Goal: Transaction & Acquisition: Purchase product/service

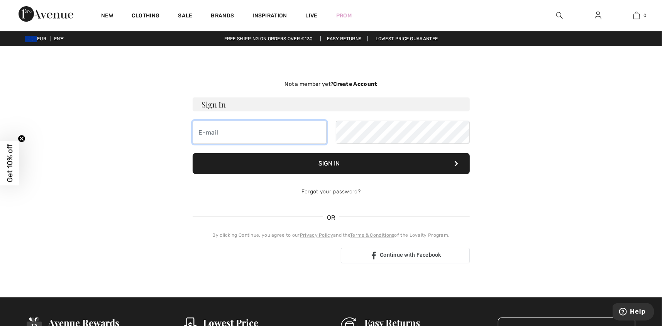
click at [244, 126] on input "email" at bounding box center [260, 131] width 134 height 23
type input "miauw.cats@hotmail.com"
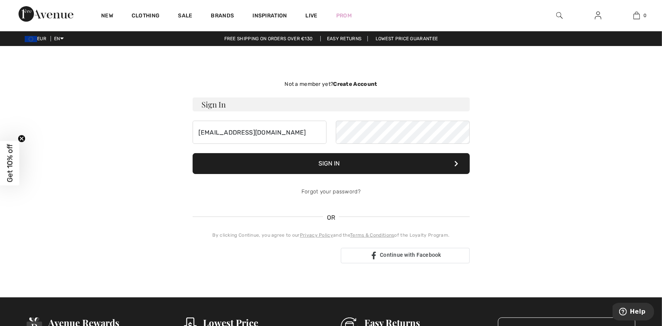
click at [331, 168] on button "Sign In" at bounding box center [331, 163] width 277 height 21
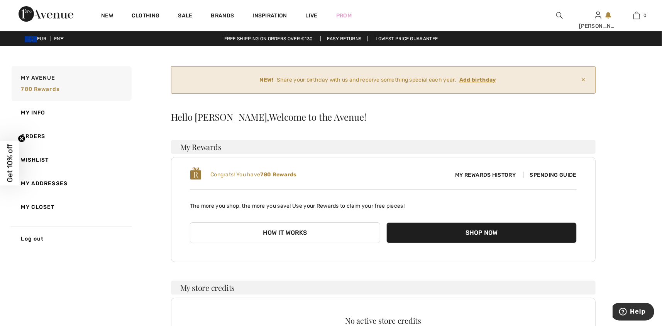
click at [485, 77] on ins "Add birthday" at bounding box center [478, 79] width 37 height 7
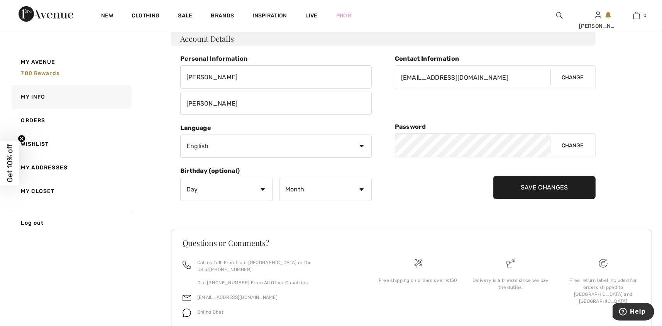
scroll to position [116, 0]
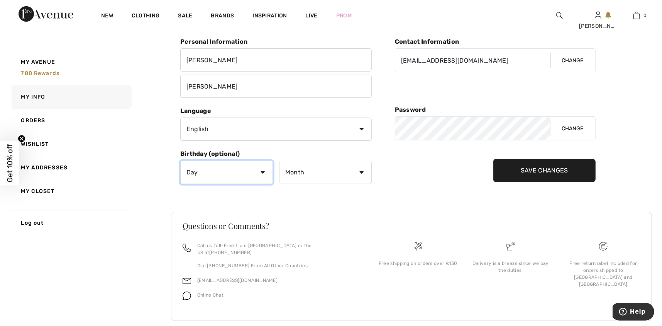
click at [262, 171] on select "Day 1 2 3 4 5 6 7 8 9 10 11 12 13 14 15 16 17 18 19 20 21 22 23 24 25 26 27 28 …" at bounding box center [226, 172] width 93 height 23
select select "20"
click at [180, 161] on select "Day 1 2 3 4 5 6 7 8 9 10 11 12 13 14 15 16 17 18 19 20 21 22 23 24 25 26 27 28 …" at bounding box center [226, 172] width 93 height 23
click at [361, 171] on select "Month January February March April May June July August September October Novem…" at bounding box center [325, 172] width 93 height 23
select select "7"
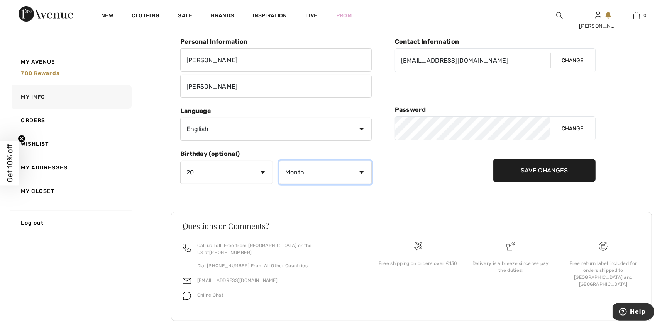
click at [279, 161] on select "Month January February March April May June July August September October Novem…" at bounding box center [325, 172] width 93 height 23
click at [526, 170] on input "Save Changes" at bounding box center [545, 170] width 102 height 23
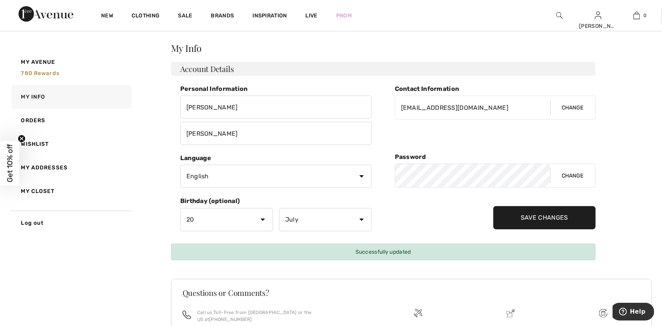
scroll to position [0, 0]
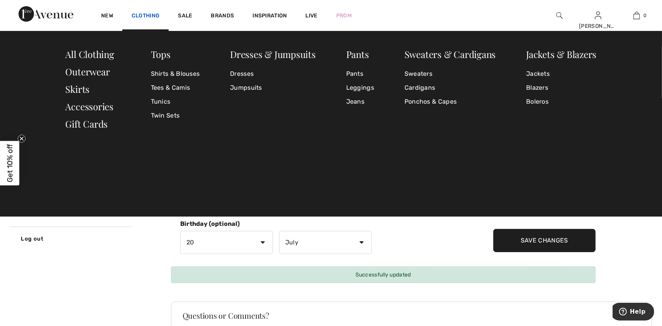
click at [146, 14] on link "Clothing" at bounding box center [146, 16] width 28 height 8
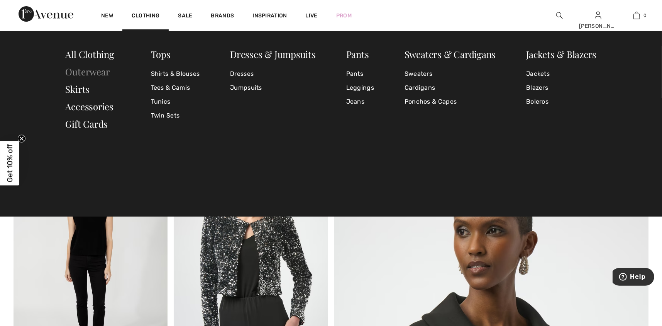
click at [93, 70] on link "Outerwear" at bounding box center [88, 71] width 44 height 12
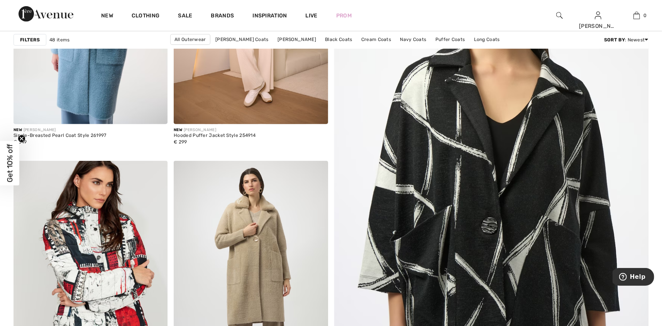
scroll to position [28, 0]
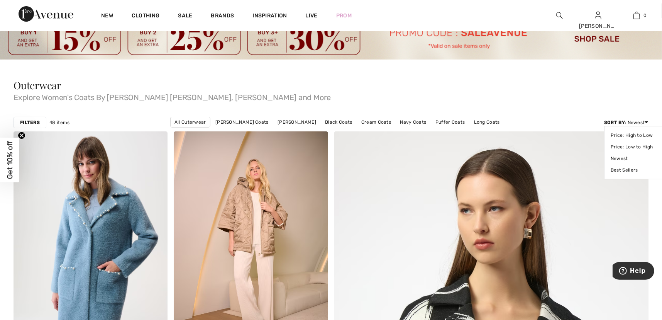
click at [647, 121] on icon at bounding box center [646, 121] width 3 height 5
click at [639, 136] on link "Price: High to Low" at bounding box center [635, 135] width 49 height 12
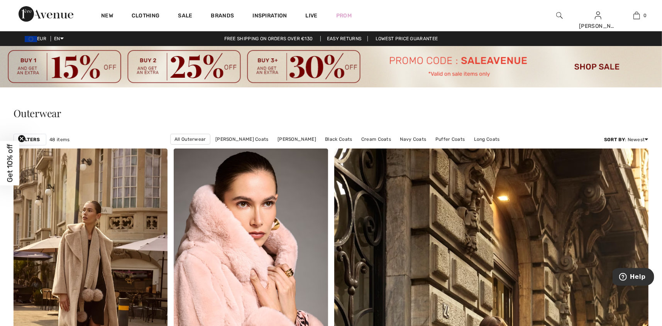
click at [558, 16] on img at bounding box center [560, 15] width 7 height 9
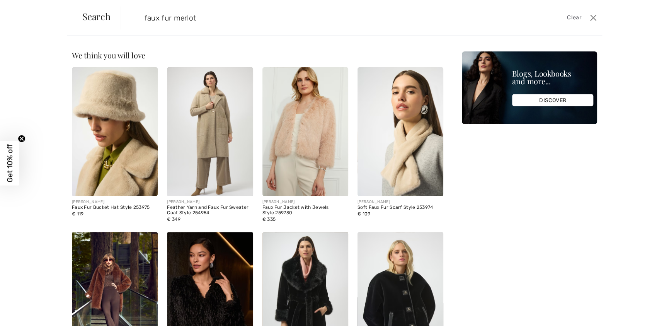
type input "faux fur merlot"
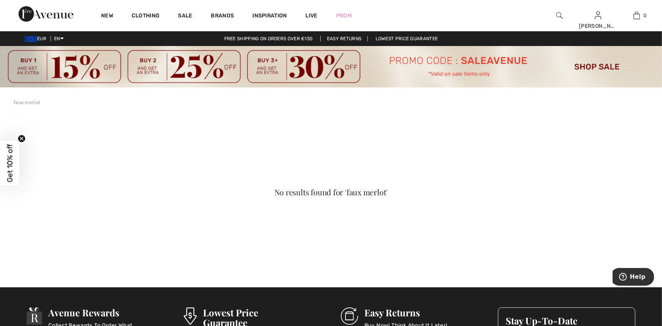
click at [562, 14] on img at bounding box center [560, 15] width 7 height 9
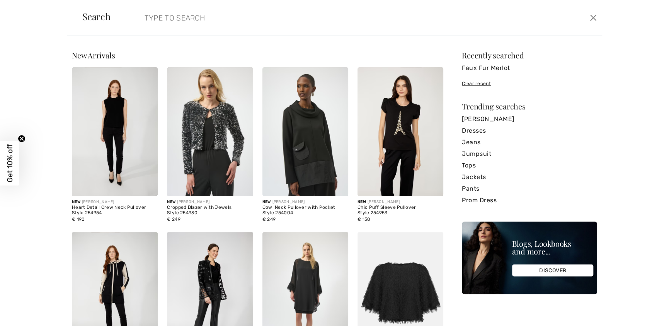
click at [204, 19] on input "search" at bounding box center [307, 17] width 336 height 23
paste input "Merlot Feather Yarn and Faux Fur Sweater Coat"
type input "Merlot Feather Yarn and Faux Fur Sweater Coat"
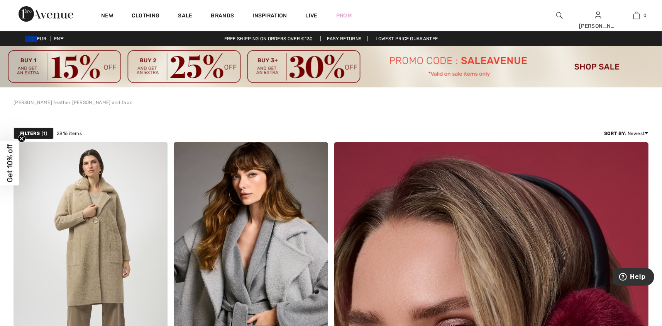
click at [560, 17] on img at bounding box center [560, 15] width 7 height 9
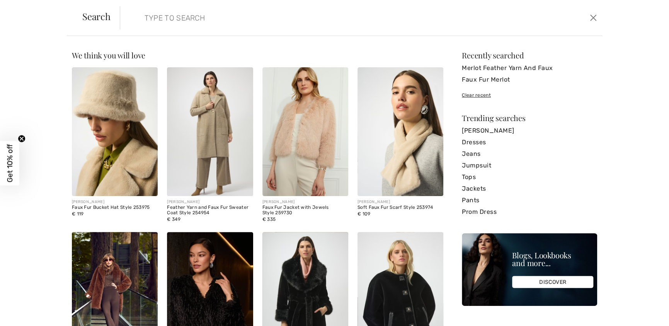
paste input "243923F25-3984"
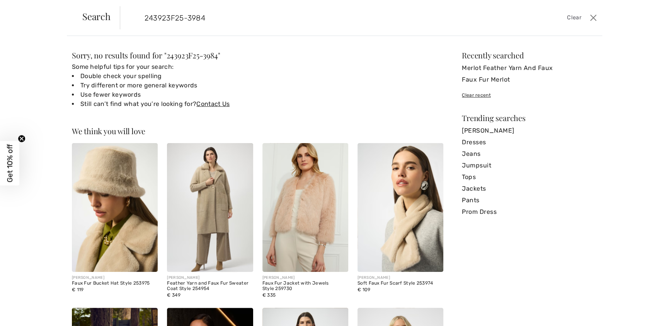
drag, startPoint x: 183, startPoint y: 17, endPoint x: 219, endPoint y: 18, distance: 36.7
click at [219, 18] on input "243923F25-3984" at bounding box center [307, 17] width 336 height 23
click at [593, 18] on button "Close" at bounding box center [593, 18] width 12 height 12
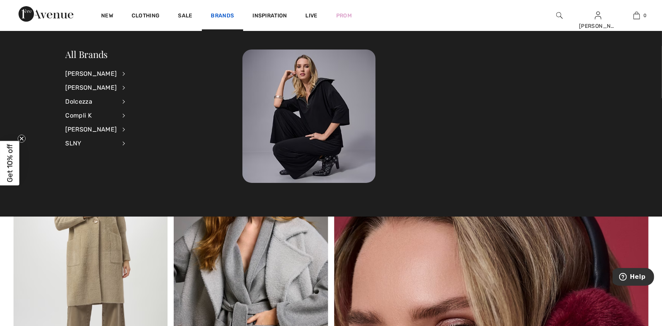
click at [224, 16] on link "Brands" at bounding box center [222, 16] width 23 height 8
click at [92, 71] on div "[PERSON_NAME]" at bounding box center [91, 74] width 51 height 14
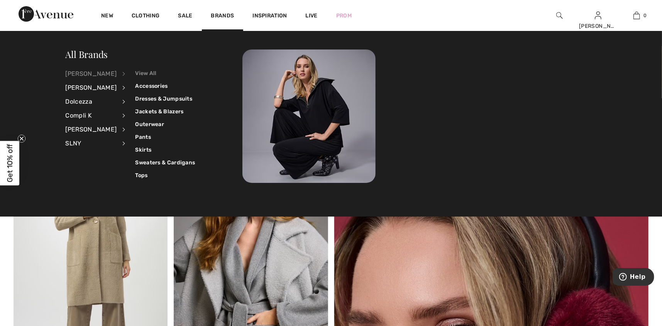
click at [144, 73] on link "View All" at bounding box center [165, 73] width 60 height 13
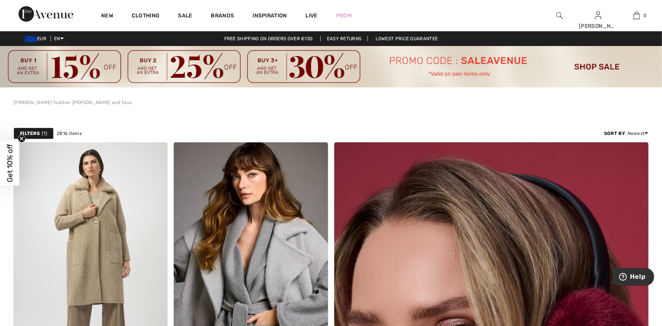
click at [561, 15] on img at bounding box center [560, 15] width 7 height 9
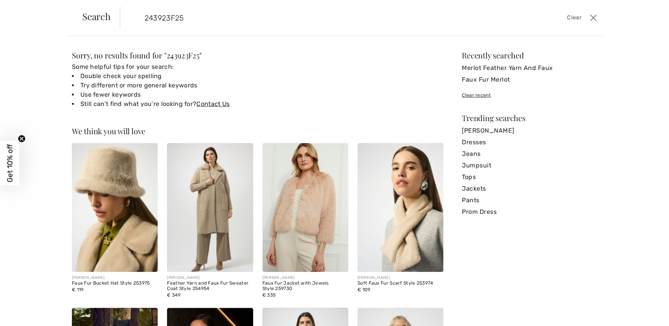
drag, startPoint x: 188, startPoint y: 21, endPoint x: 123, endPoint y: 12, distance: 65.1
click at [123, 12] on form "243923F25 Clear" at bounding box center [353, 17] width 467 height 23
type input "mer"
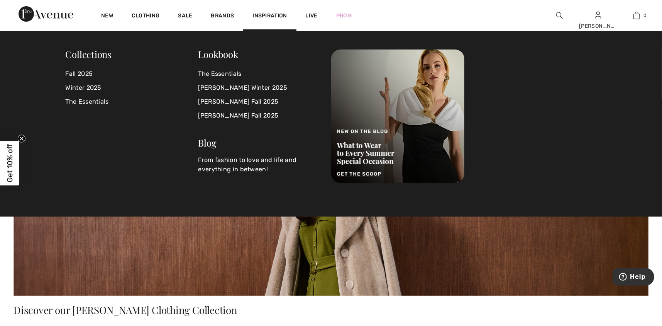
click at [562, 13] on img at bounding box center [560, 15] width 7 height 9
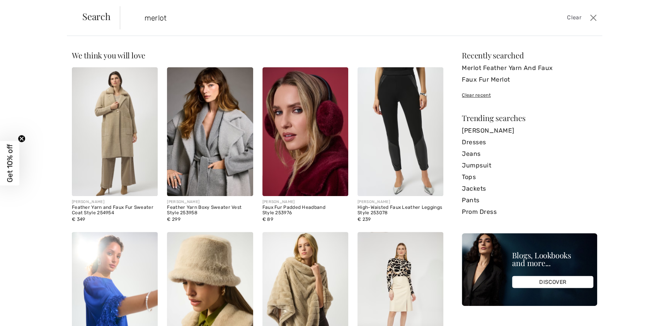
type input "merlot"
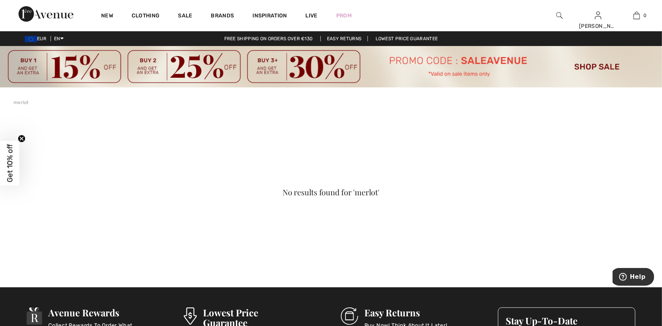
click at [559, 15] on img at bounding box center [560, 15] width 7 height 9
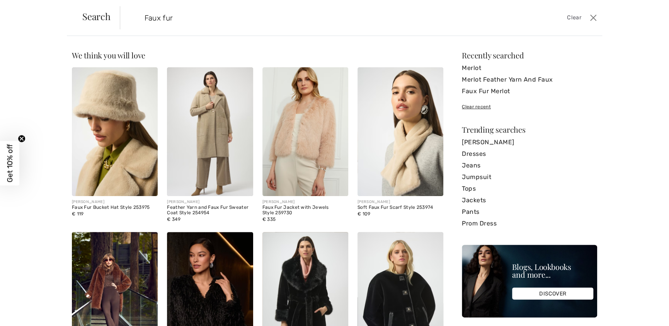
type input "Faux fur"
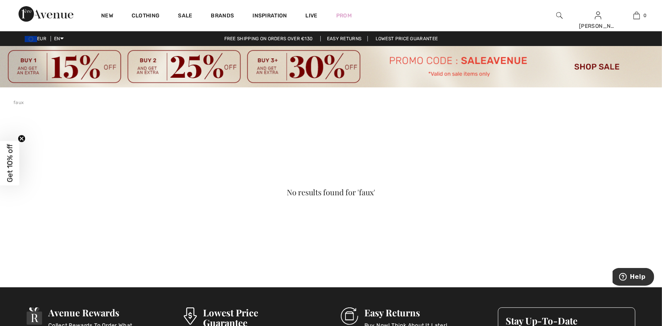
click at [558, 15] on img at bounding box center [560, 15] width 7 height 9
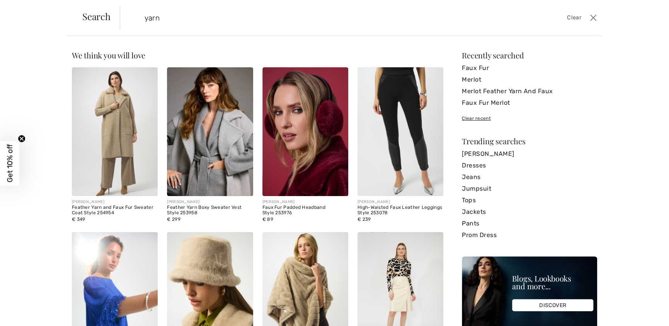
type input "yarn"
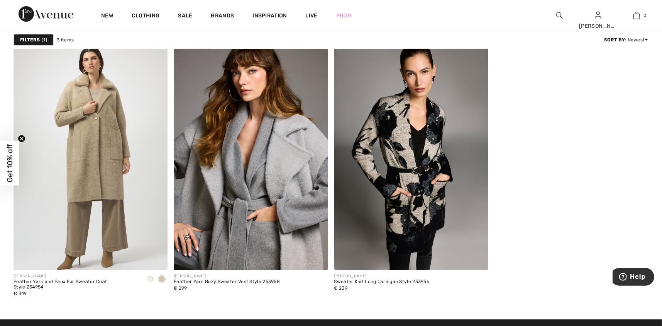
scroll to position [96, 0]
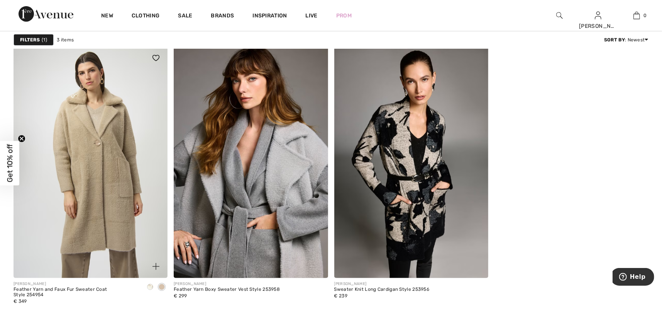
click at [102, 209] on img at bounding box center [91, 161] width 154 height 231
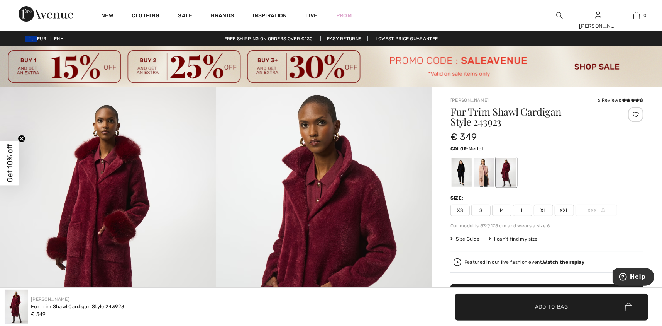
click at [521, 211] on span "L" at bounding box center [522, 210] width 19 height 12
click at [451, 239] on icon at bounding box center [452, 238] width 2 height 5
click at [470, 240] on span "Size Guide" at bounding box center [465, 238] width 29 height 7
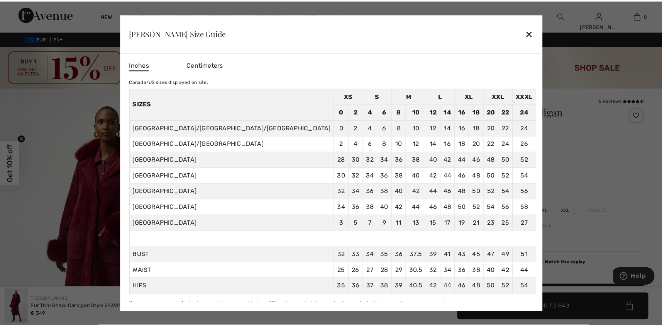
scroll to position [3, 0]
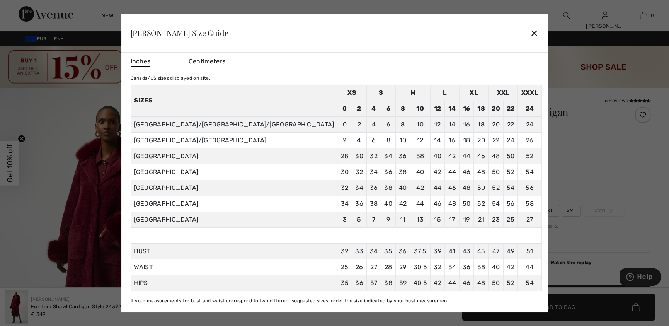
click at [530, 29] on div "✕" at bounding box center [534, 33] width 8 height 16
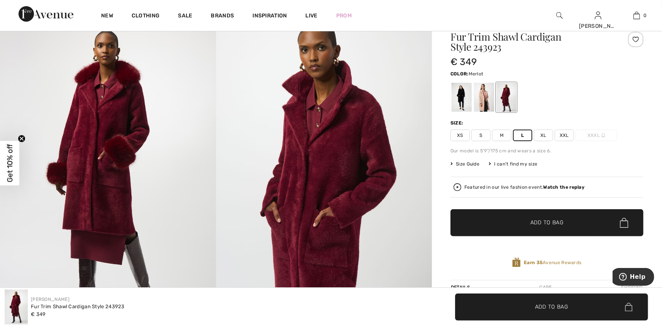
scroll to position [86, 0]
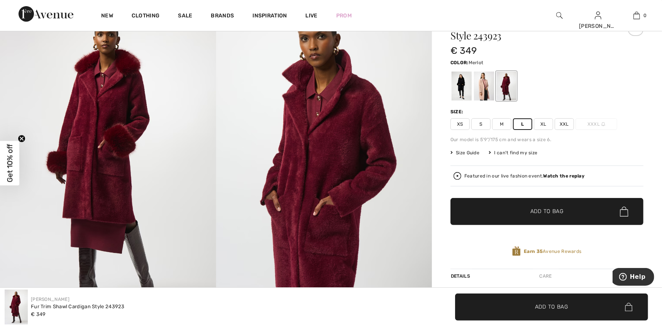
click at [533, 214] on span "Add to Bag" at bounding box center [547, 211] width 33 height 8
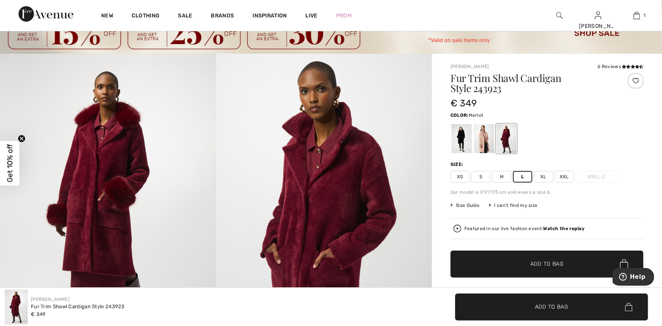
scroll to position [2, 0]
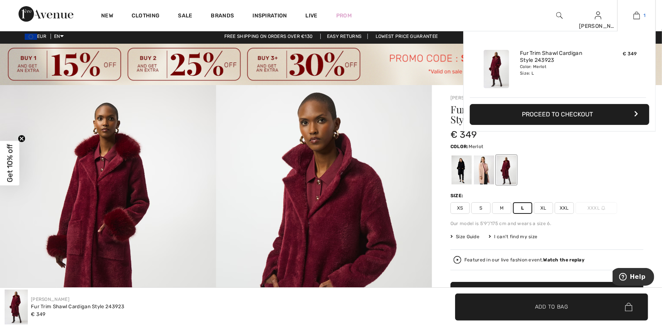
click at [638, 17] on img at bounding box center [637, 15] width 7 height 9
